Goal: Find specific page/section: Find specific page/section

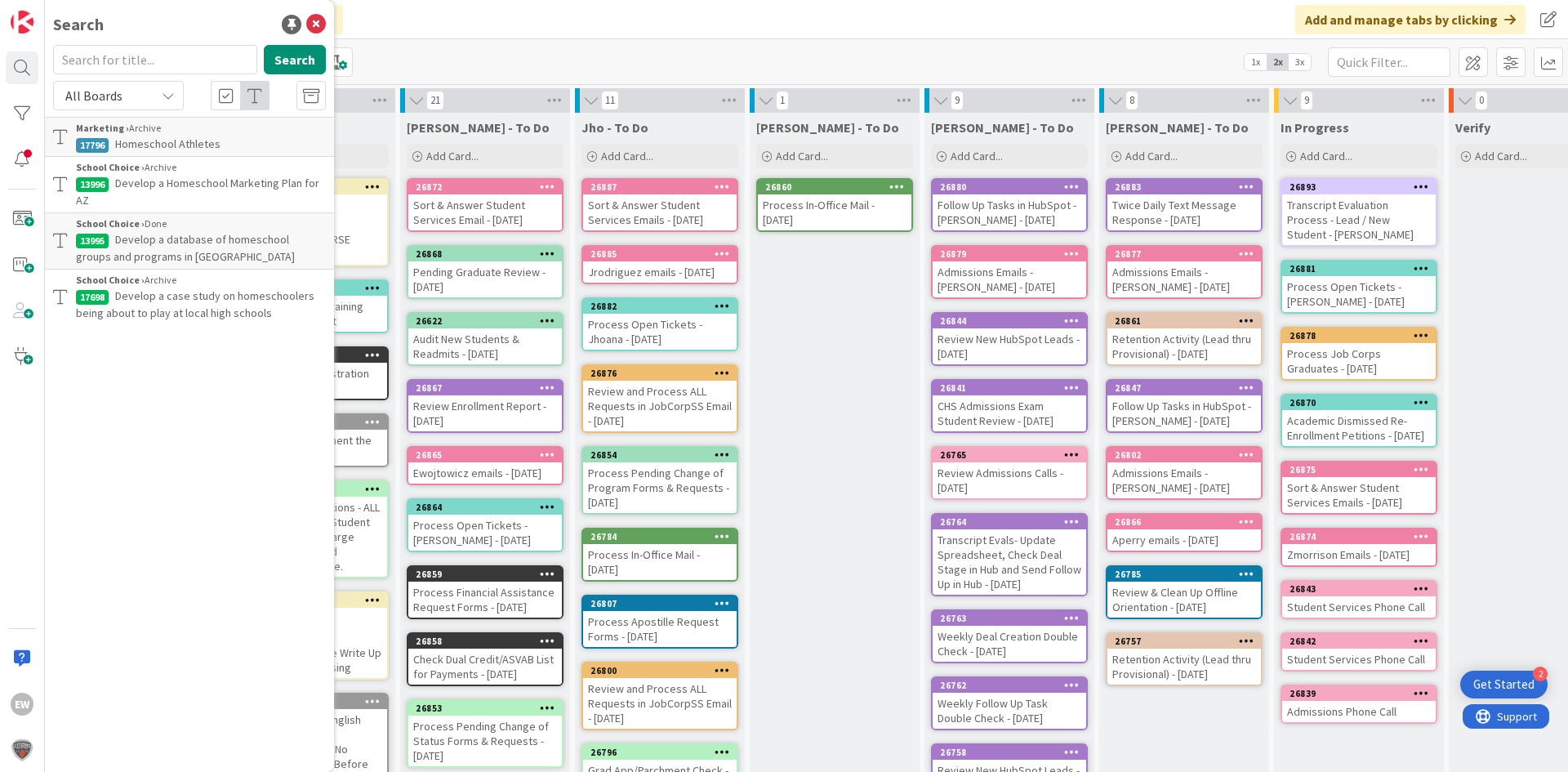
scroll to position [0, 496]
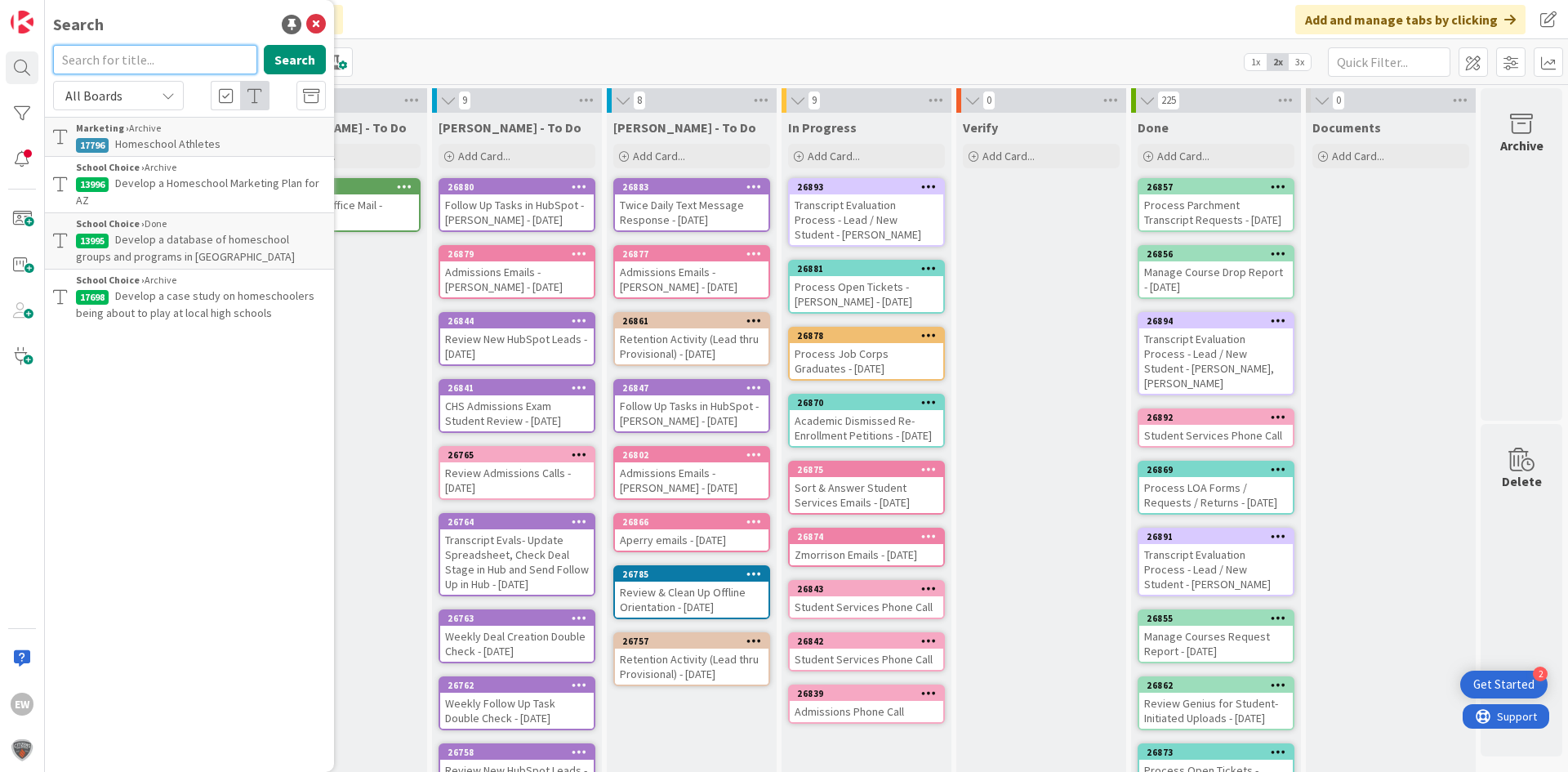
paste input "Homeschool Policy and SOP"
type input "Homeschool Policy and SOP"
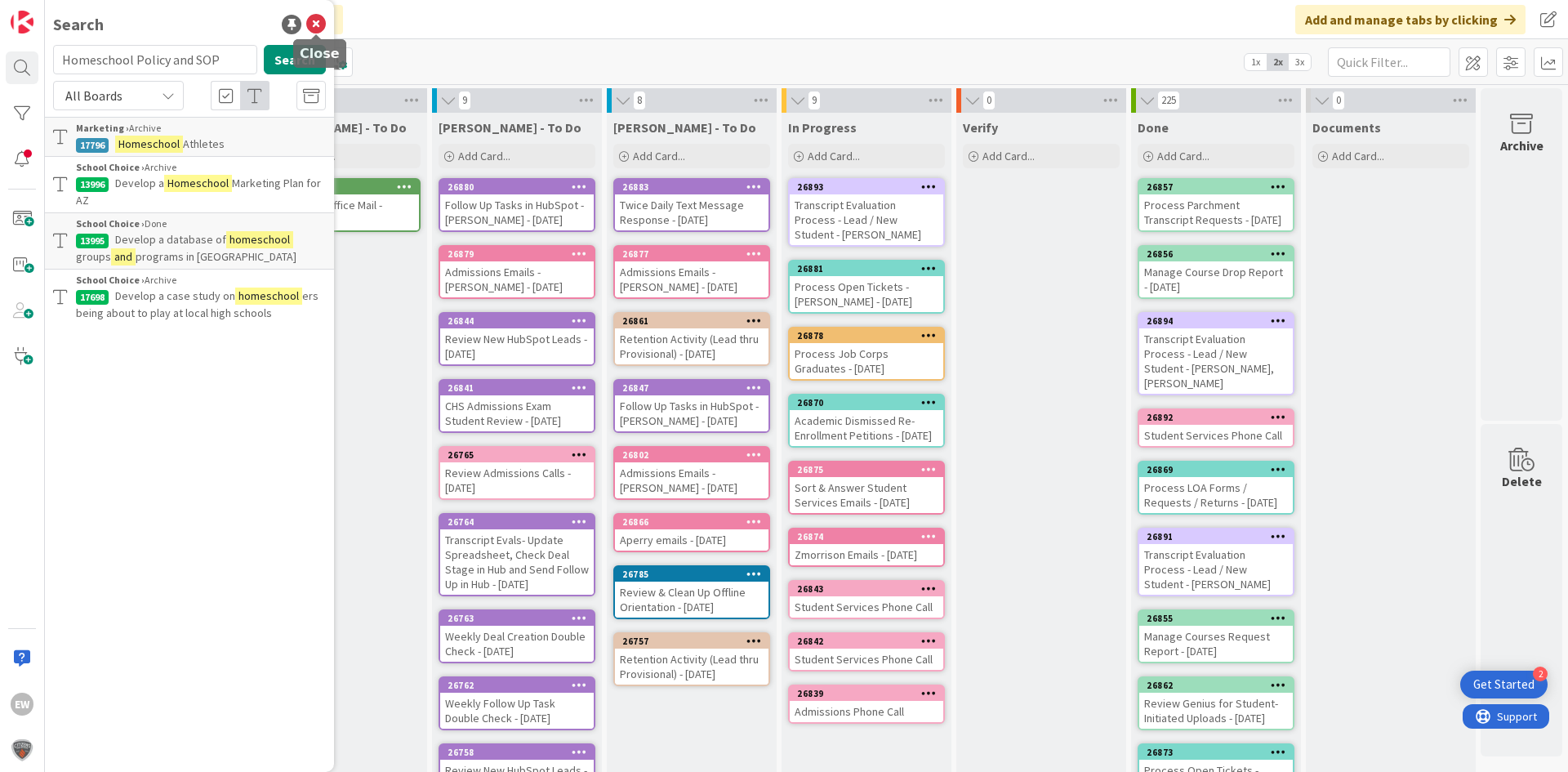
click at [322, 19] on icon at bounding box center [316, 25] width 20 height 20
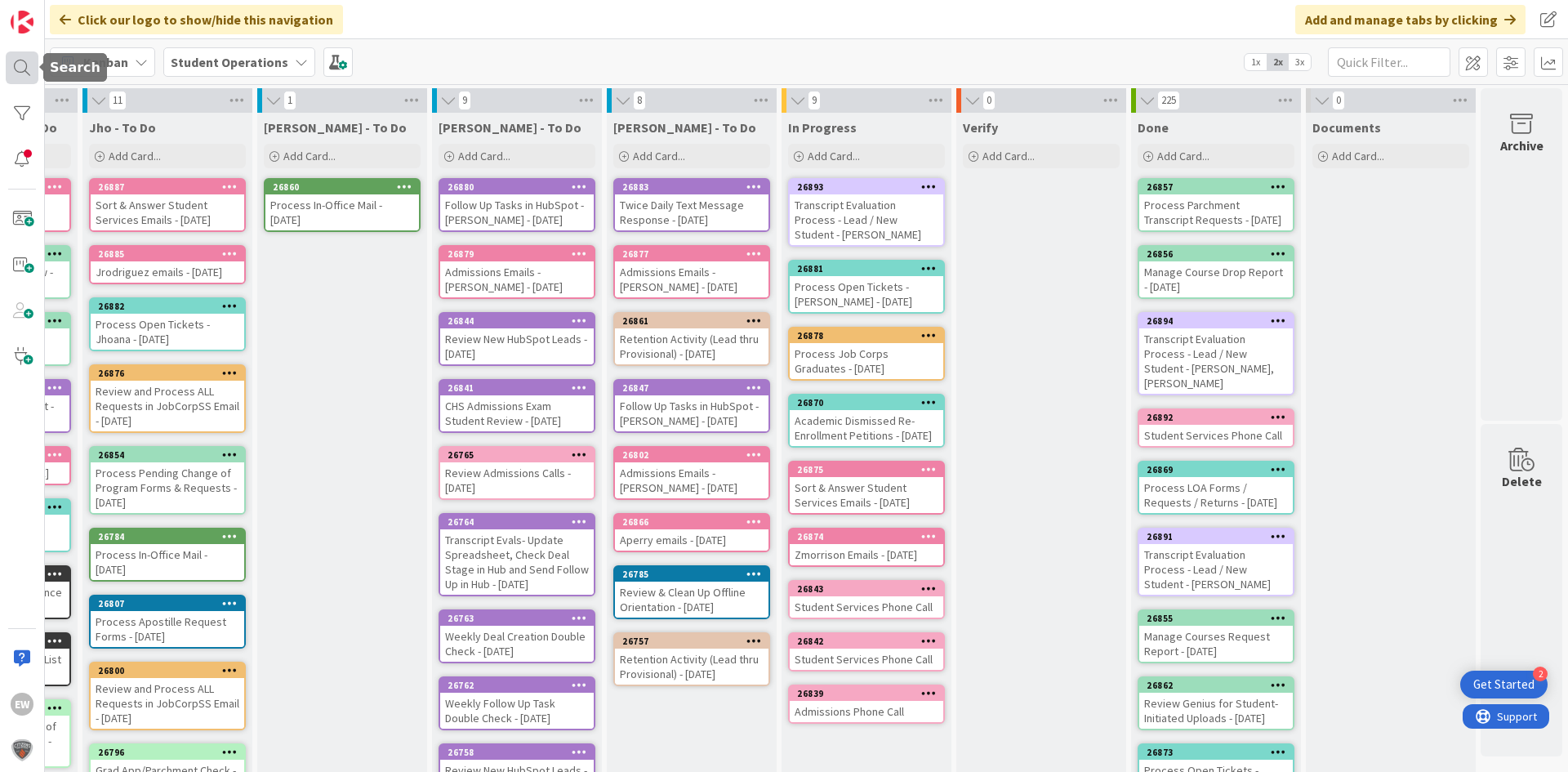
click at [20, 75] on div at bounding box center [22, 68] width 33 height 33
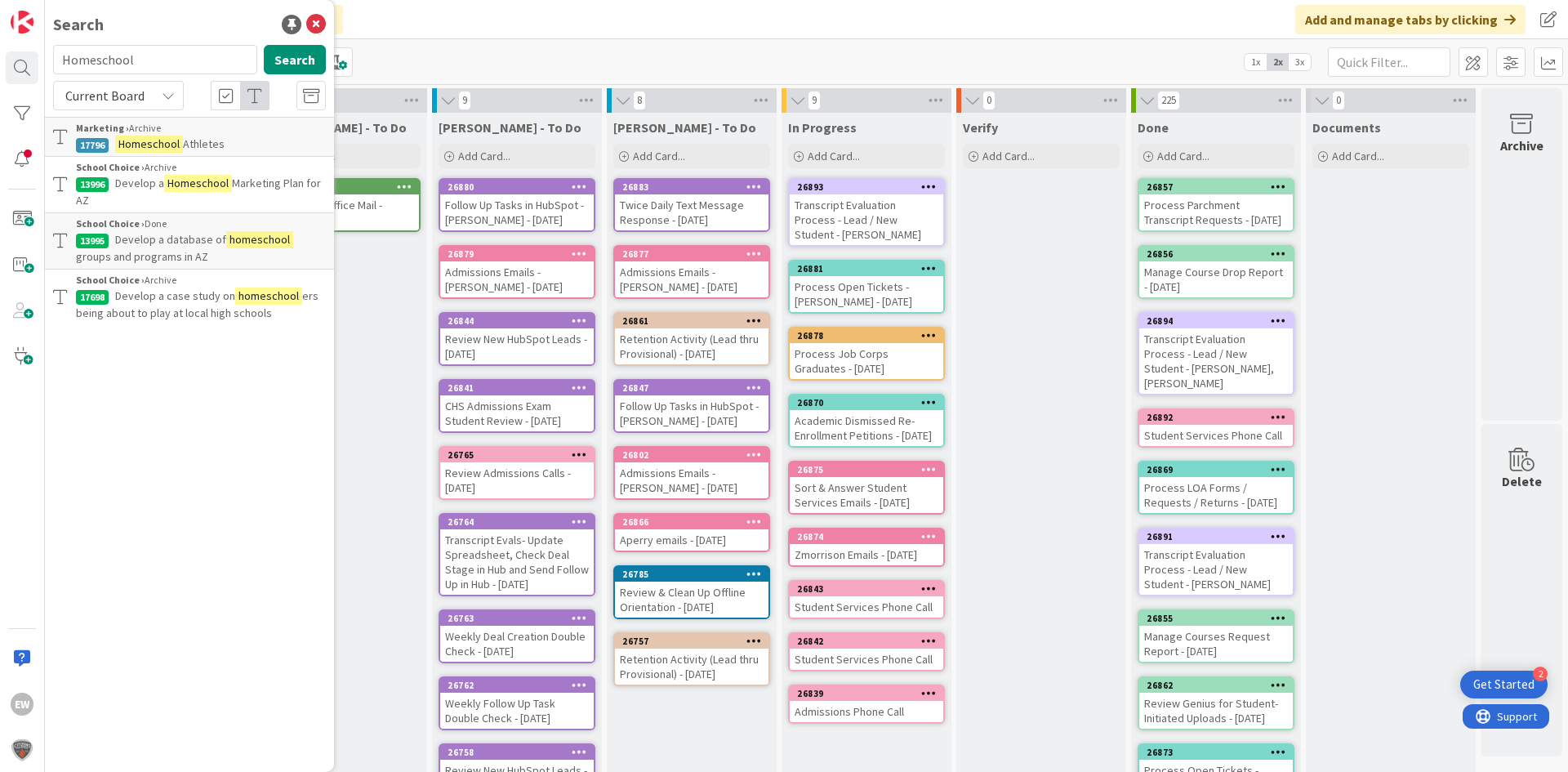
click at [132, 100] on span "Current Board" at bounding box center [105, 96] width 80 height 16
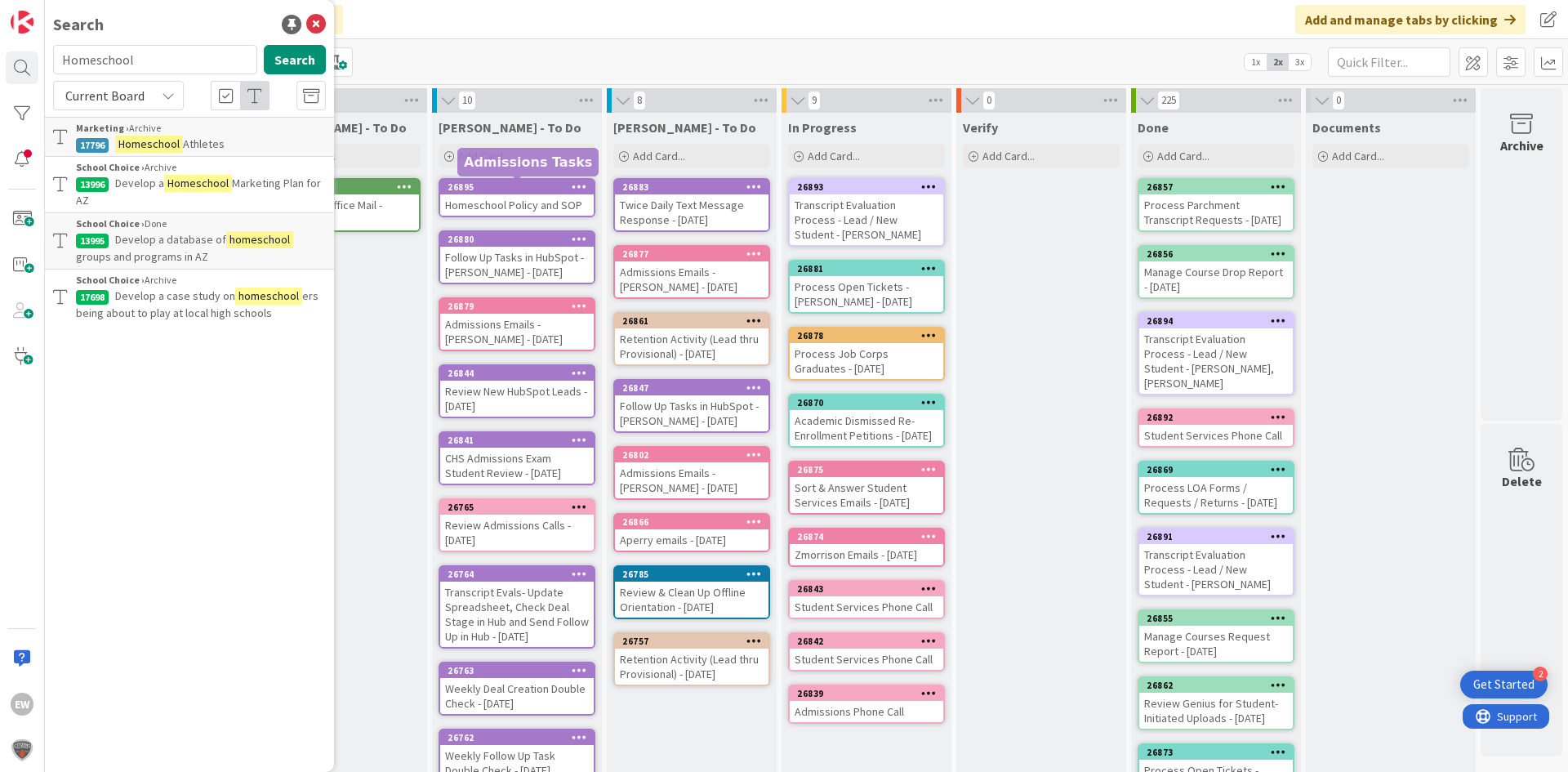
click at [532, 198] on div "Homeschool Policy and SOP" at bounding box center [516, 204] width 153 height 21
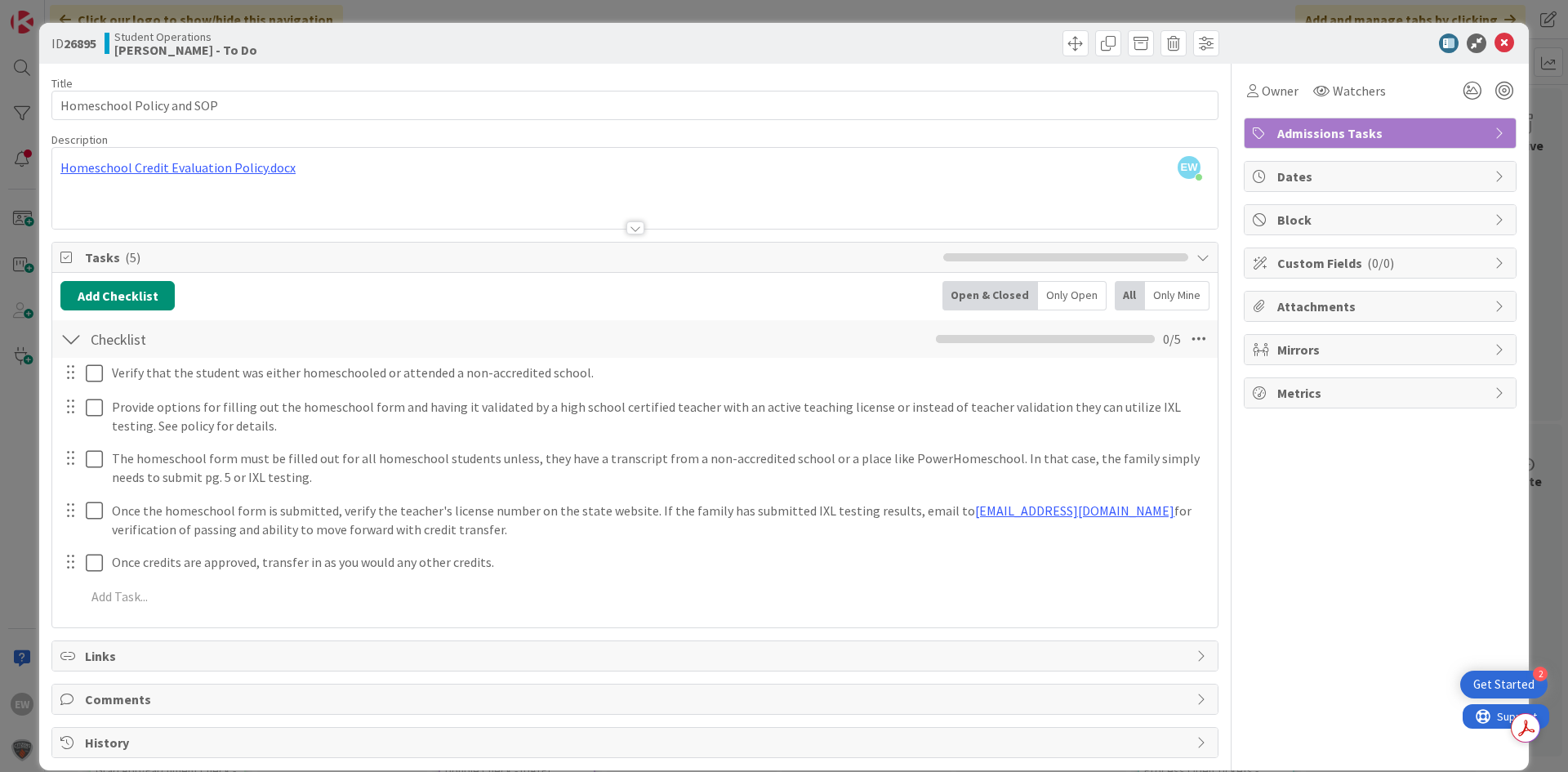
scroll to position [21, 0]
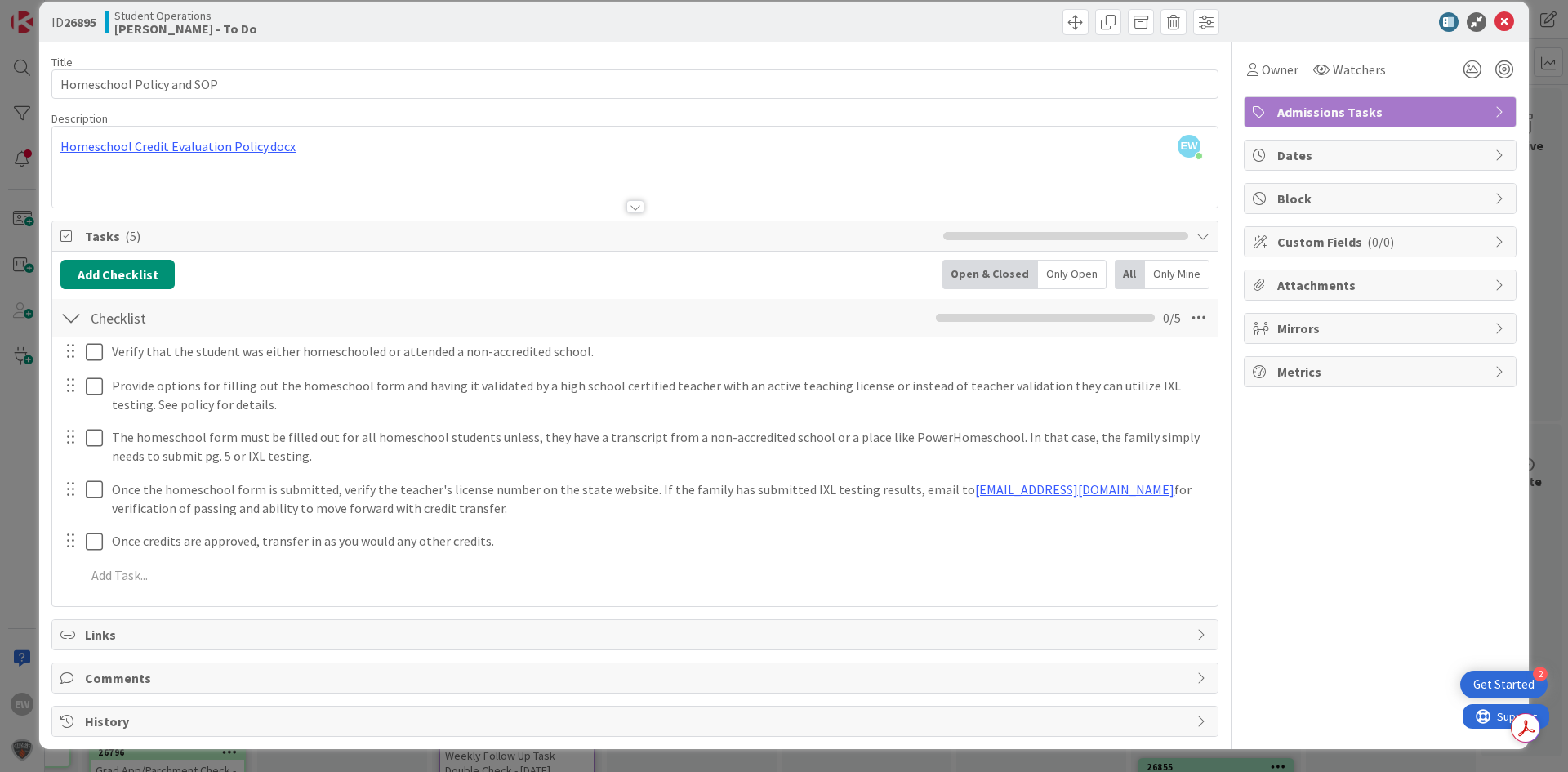
click at [1504, 26] on div "ID 26895 Student Operations [PERSON_NAME] - To Do" at bounding box center [783, 22] width 1489 height 41
click at [1494, 24] on icon at bounding box center [1504, 22] width 20 height 20
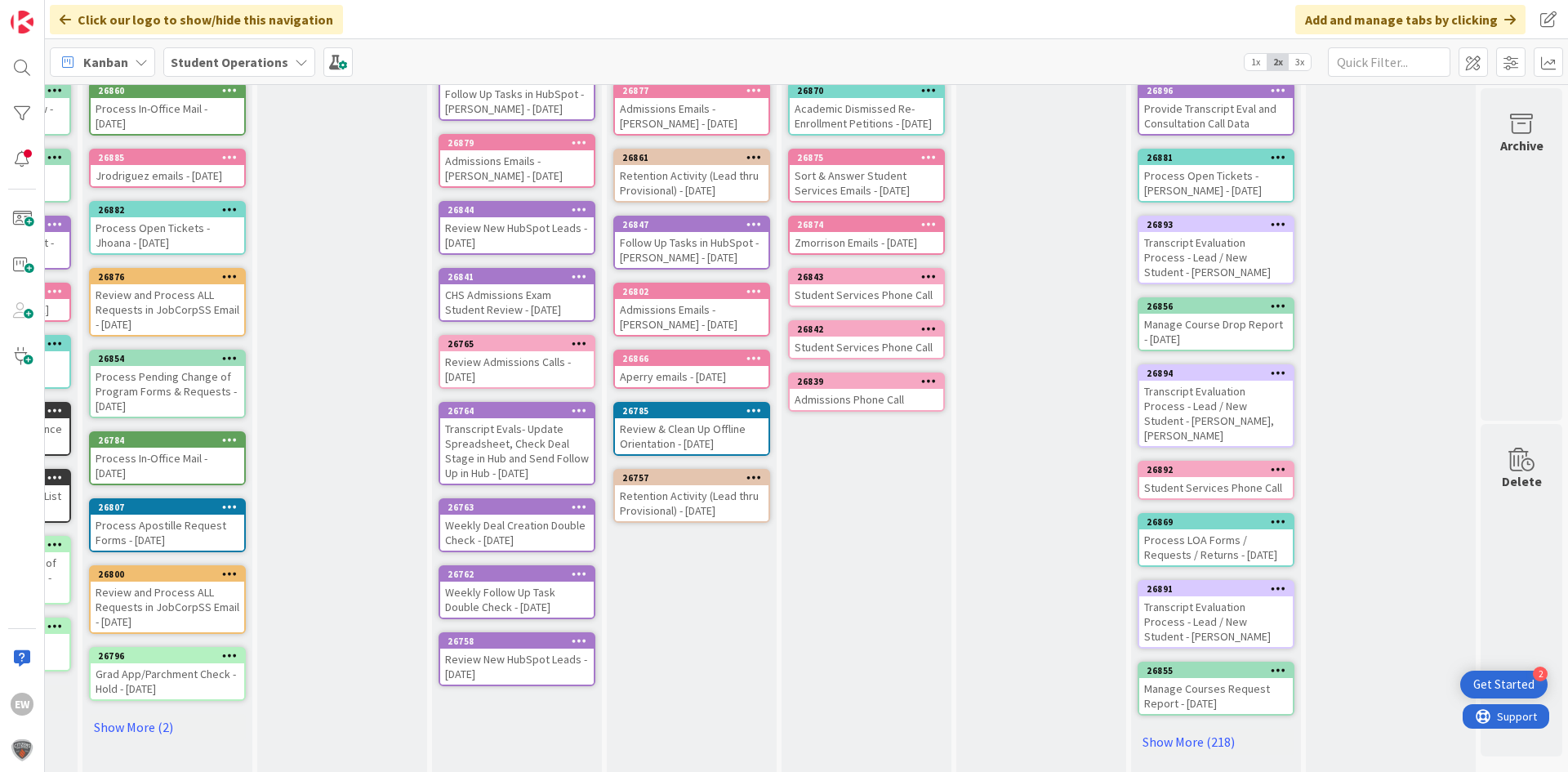
scroll to position [82, 496]
